Goal: Task Accomplishment & Management: Use online tool/utility

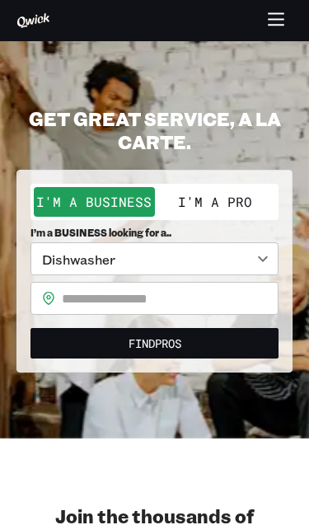
click at [225, 191] on button "I'm a Pro" at bounding box center [215, 202] width 121 height 30
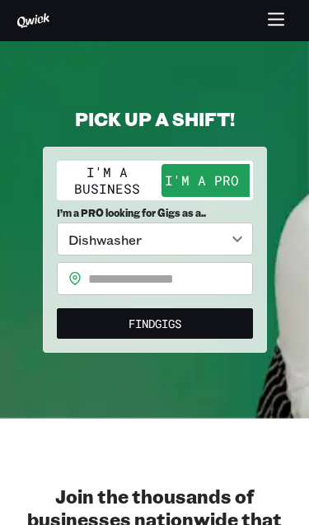
click at [214, 273] on input "text" at bounding box center [170, 278] width 165 height 33
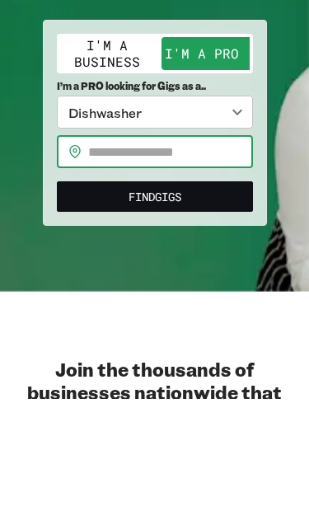
type input "*****"
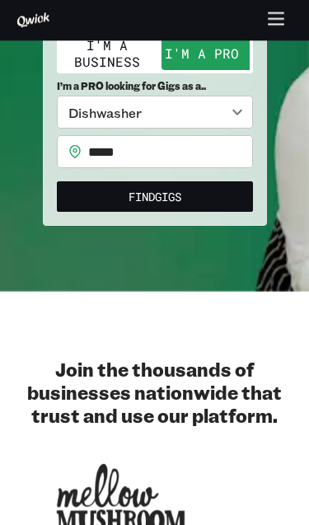
click at [208, 191] on button "Find Gigs" at bounding box center [155, 197] width 196 height 31
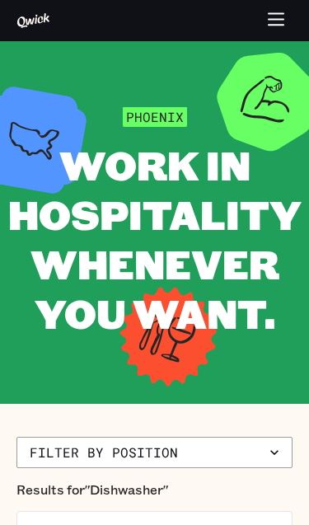
click at [155, 107] on span "Phoenix" at bounding box center [155, 116] width 64 height 21
click at [278, 16] on icon "button" at bounding box center [276, 21] width 19 height 19
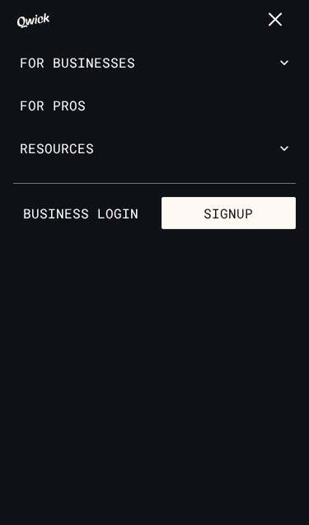
click at [272, 16] on icon "button" at bounding box center [276, 19] width 12 height 12
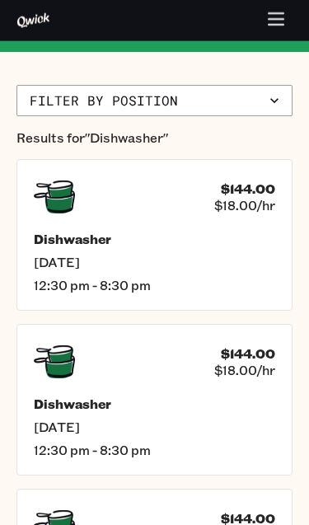
scroll to position [352, 0]
click at [228, 232] on h5 "Dishwasher" at bounding box center [155, 239] width 242 height 16
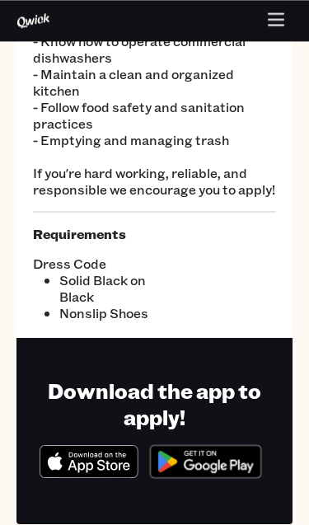
scroll to position [294, 0]
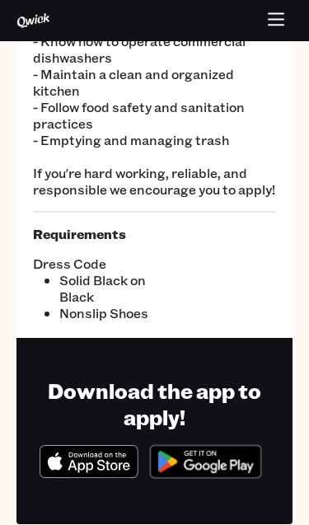
click at [82, 454] on icon "Download on the App Store" at bounding box center [97, 454] width 57 height 5
